Goal: Task Accomplishment & Management: Manage account settings

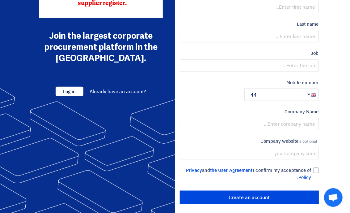
scroll to position [133, 0]
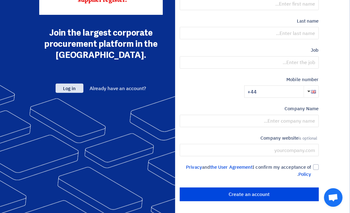
click at [72, 85] on font "Log in" at bounding box center [69, 88] width 12 height 7
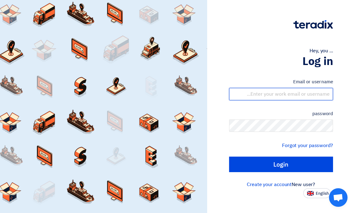
click at [261, 94] on input "text" at bounding box center [281, 94] width 104 height 12
type input "[PERSON_NAME][EMAIL_ADDRESS][DOMAIN_NAME]"
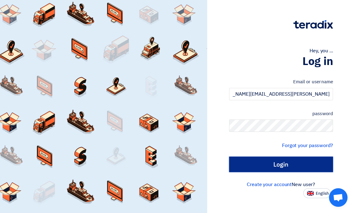
click at [281, 159] on input "Login" at bounding box center [281, 163] width 104 height 15
type input "Sign in"
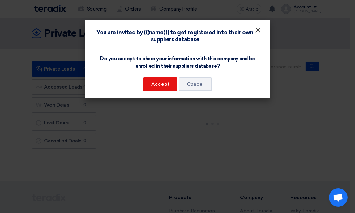
click at [258, 31] on font "×" at bounding box center [258, 31] width 6 height 12
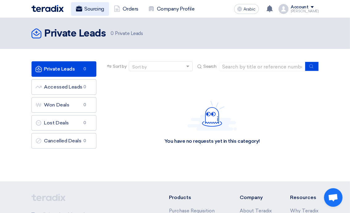
click at [91, 7] on font "Sourcing" at bounding box center [94, 9] width 19 height 6
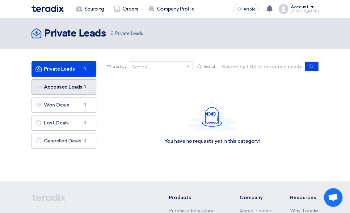
click at [66, 85] on font "Accessed Leads" at bounding box center [63, 87] width 38 height 6
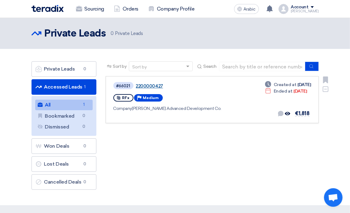
click at [142, 85] on font "2200000427" at bounding box center [149, 86] width 27 height 6
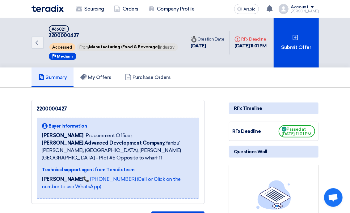
click at [314, 7] on span at bounding box center [312, 7] width 3 height 2
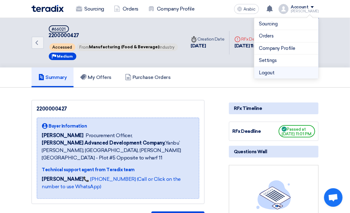
click at [268, 72] on font "Logout" at bounding box center [266, 73] width 15 height 6
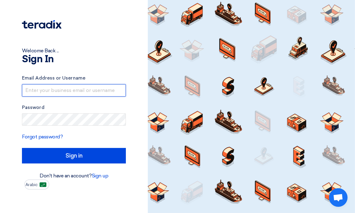
click at [49, 91] on input "text" at bounding box center [74, 90] width 104 height 12
type input "[PERSON_NAME][EMAIL_ADDRESS][DOMAIN_NAME]"
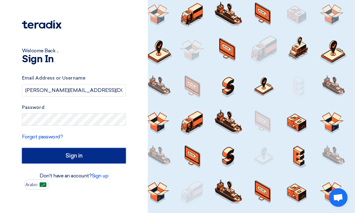
click at [83, 152] on input "Sign in" at bounding box center [74, 155] width 104 height 15
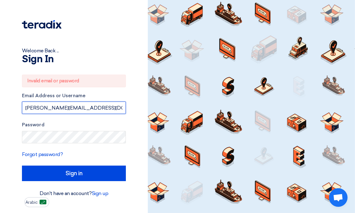
click at [67, 108] on input "[PERSON_NAME][EMAIL_ADDRESS][DOMAIN_NAME]" at bounding box center [74, 107] width 104 height 12
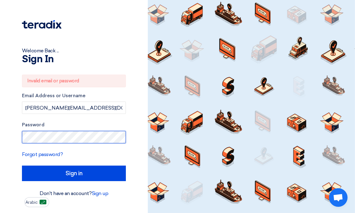
click at [13, 137] on div "Welcome Back ... Sign In Invalid email or password Email Address or Username [P…" at bounding box center [74, 103] width 139 height 207
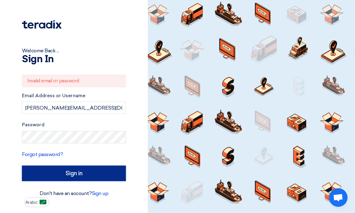
click at [67, 175] on input "Sign in" at bounding box center [74, 172] width 104 height 15
click at [70, 173] on input "Sign in" at bounding box center [74, 172] width 104 height 15
